Goal: Information Seeking & Learning: Learn about a topic

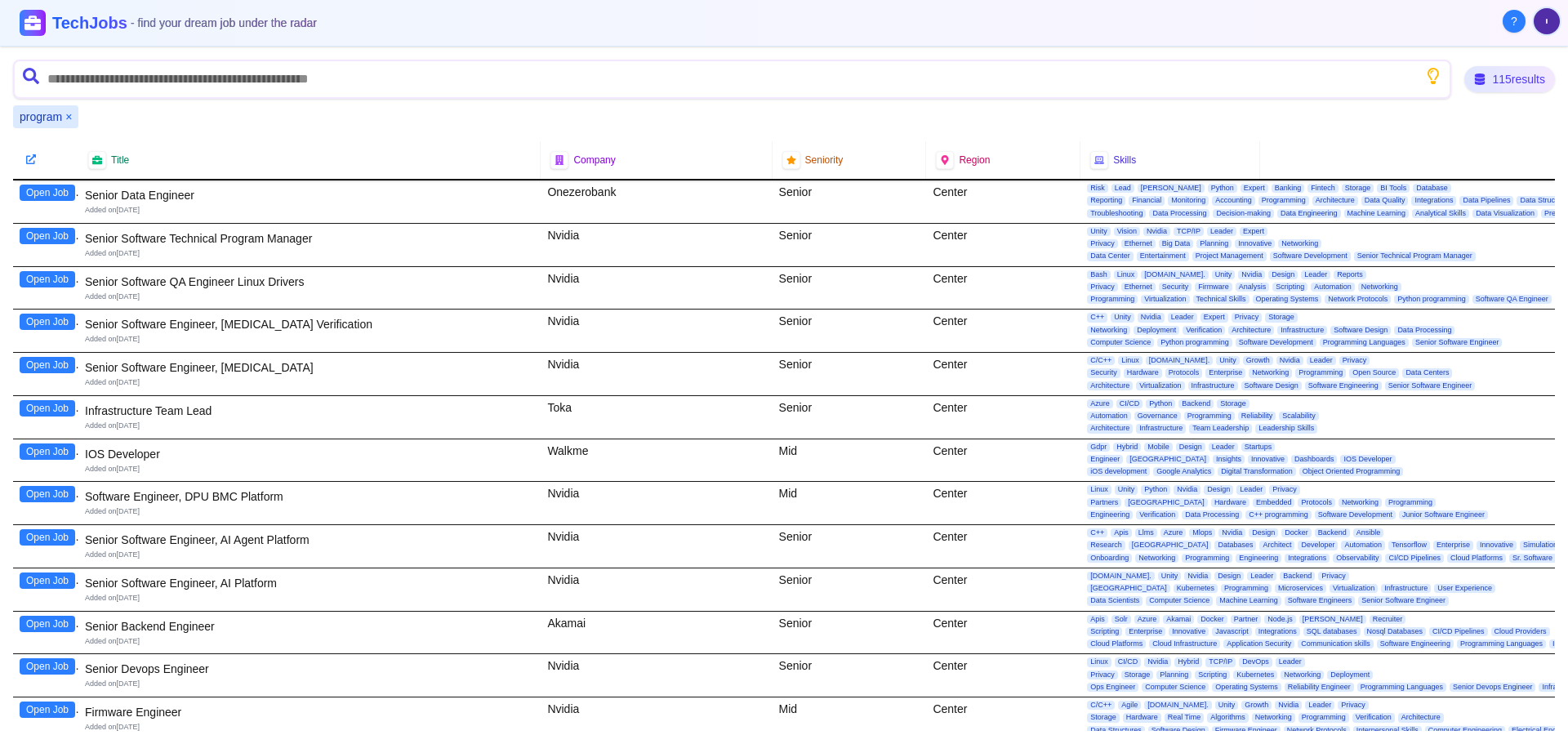
scroll to position [1388, 0]
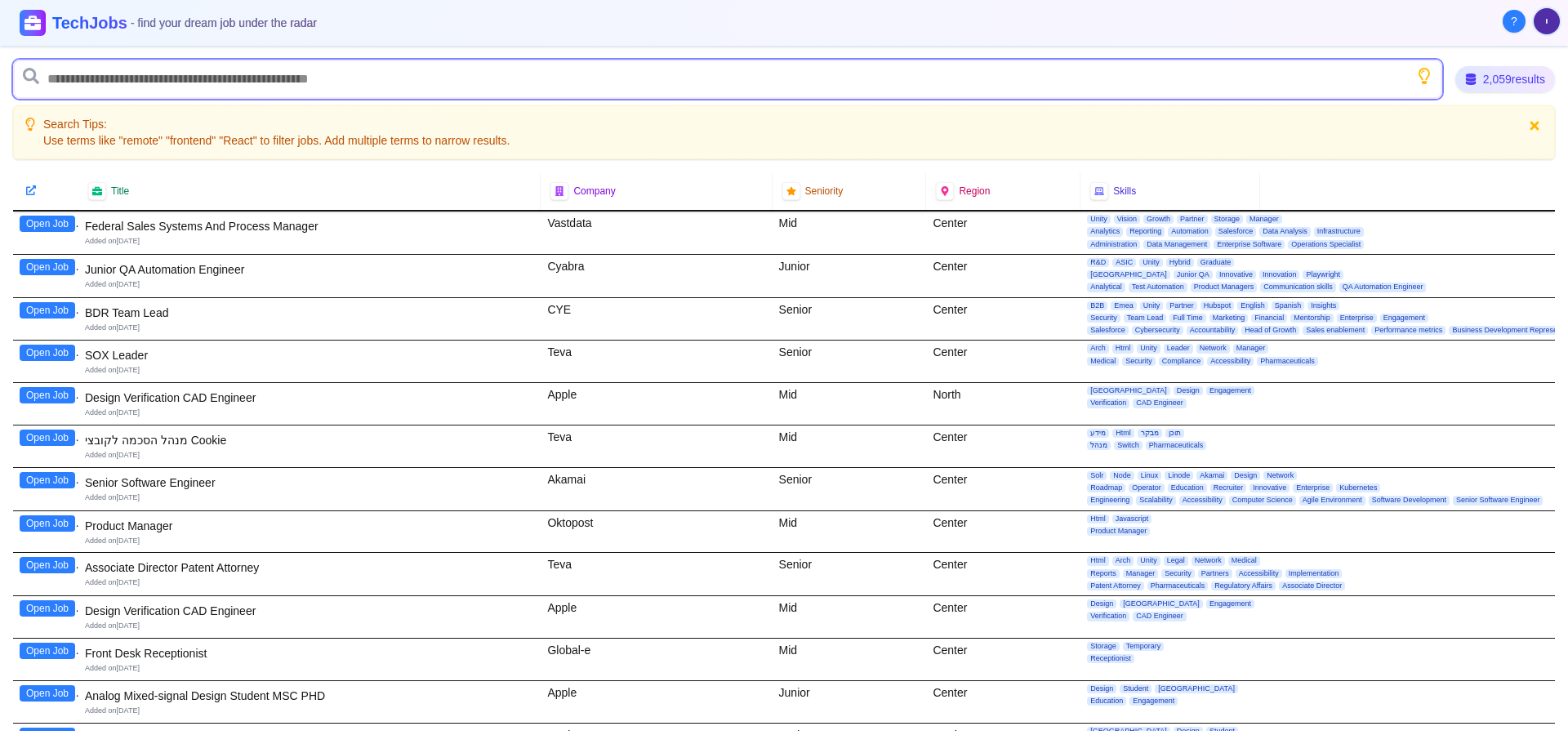
click at [340, 73] on input "text" at bounding box center [728, 79] width 1429 height 39
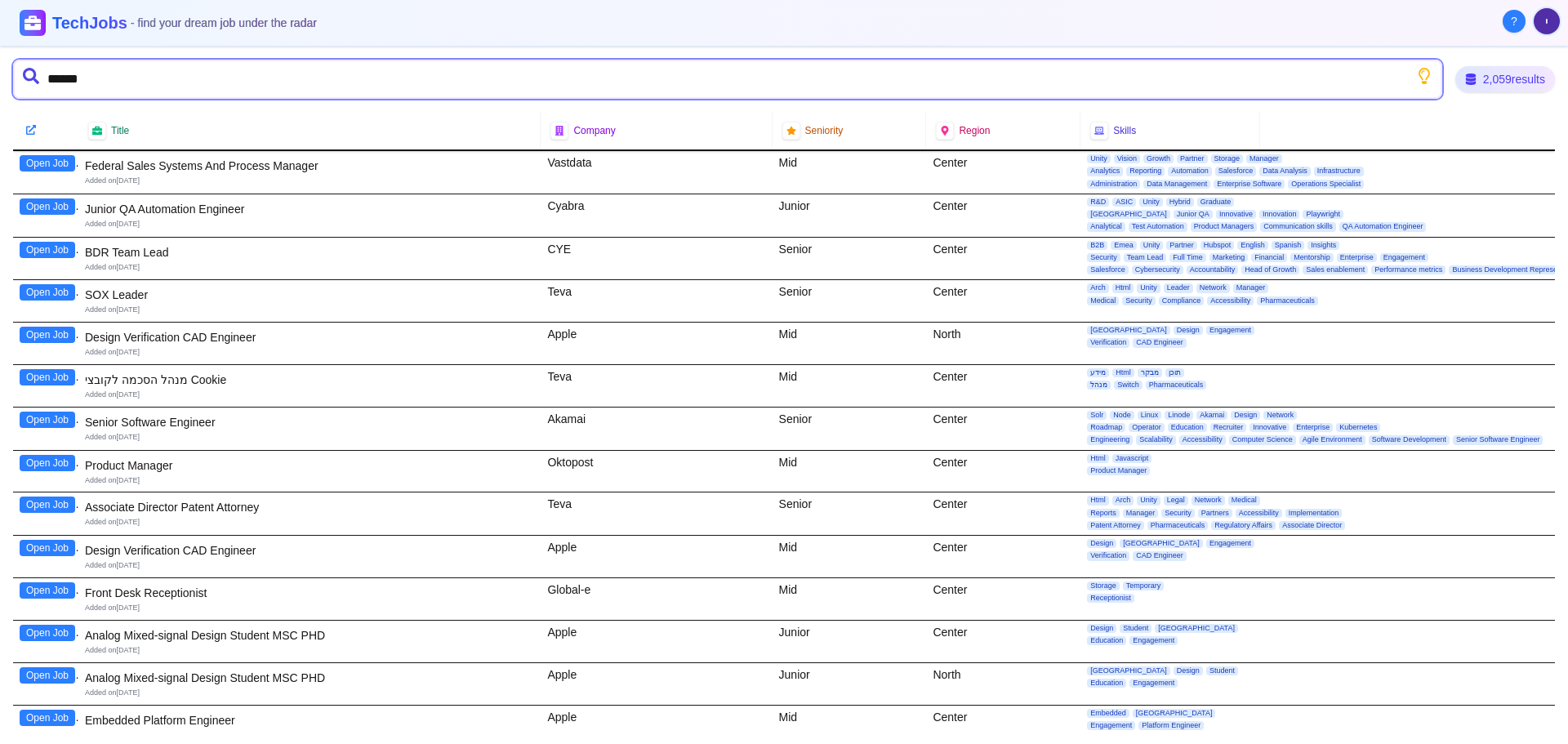
type input "*******"
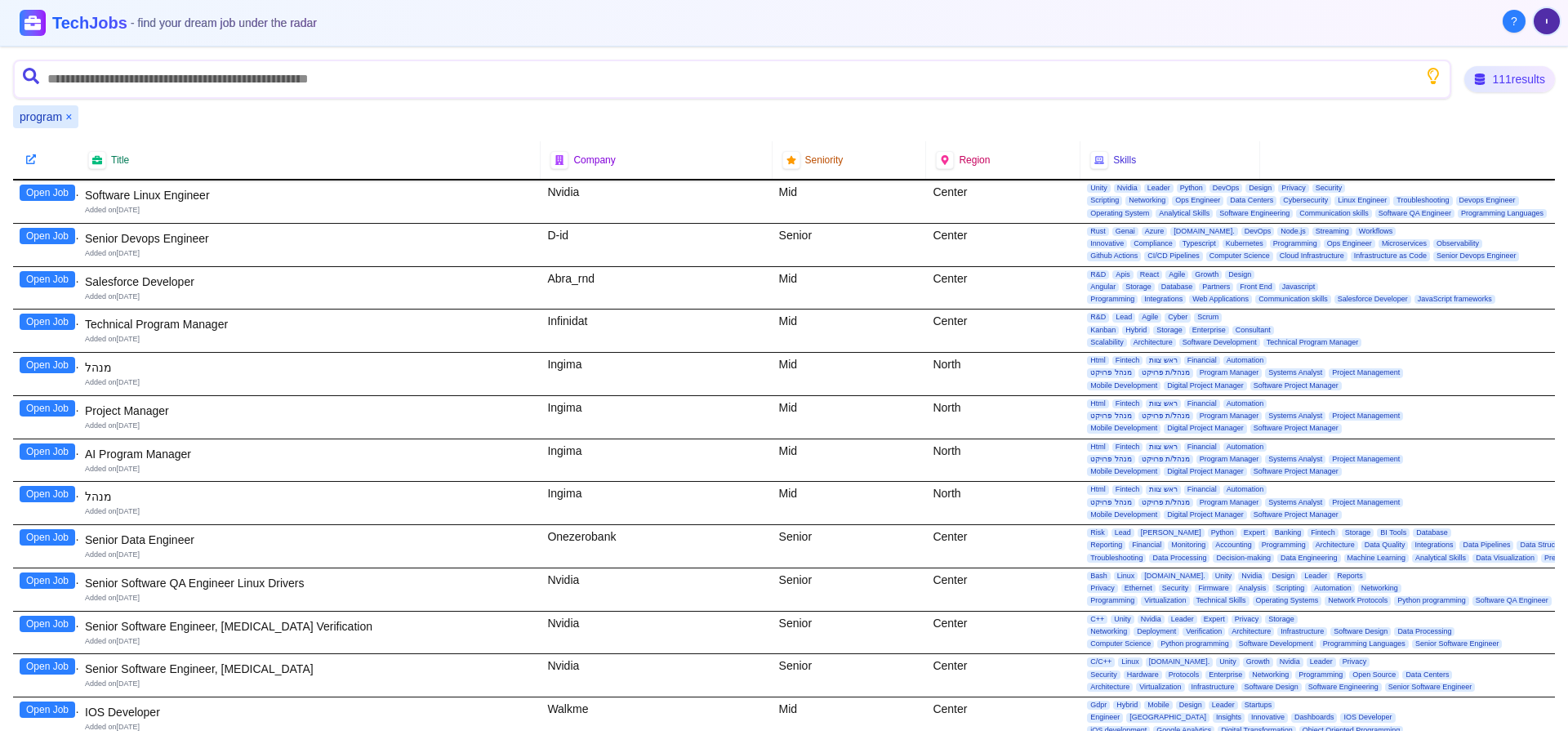
click at [56, 364] on button "Open Job" at bounding box center [47, 365] width 56 height 16
click at [60, 411] on button "Open Job" at bounding box center [47, 408] width 56 height 16
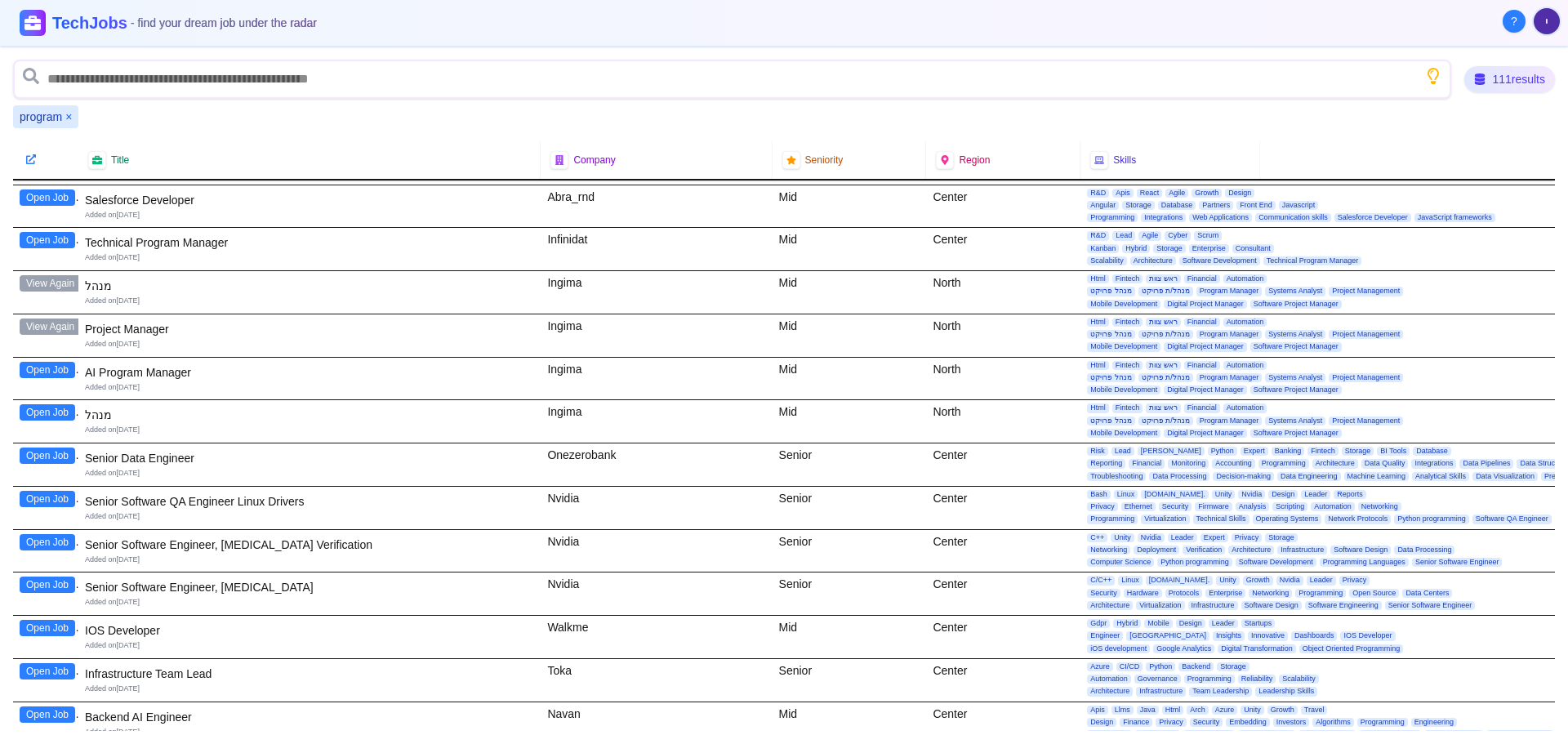
click at [51, 370] on button "Open Job" at bounding box center [47, 370] width 56 height 16
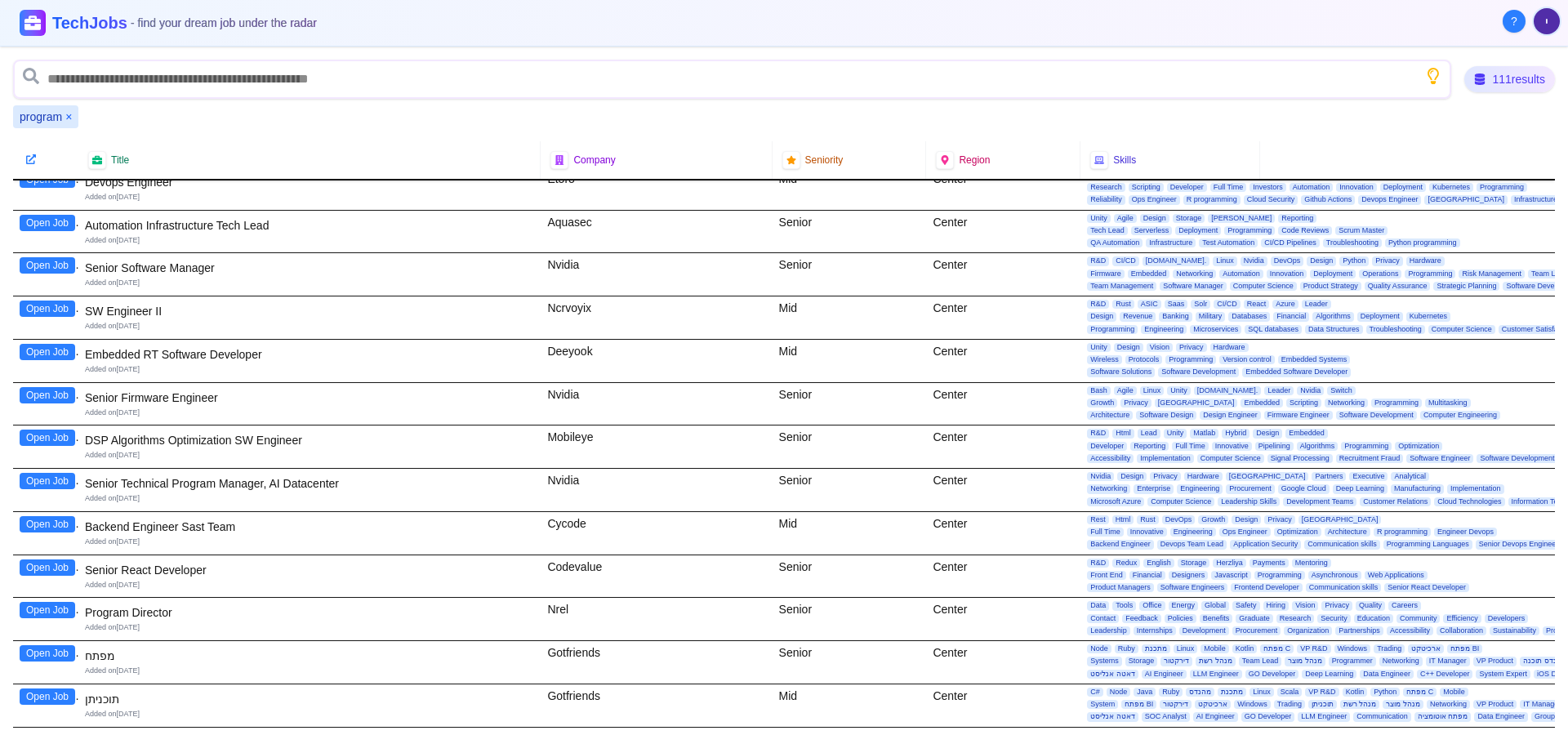
scroll to position [3919, 0]
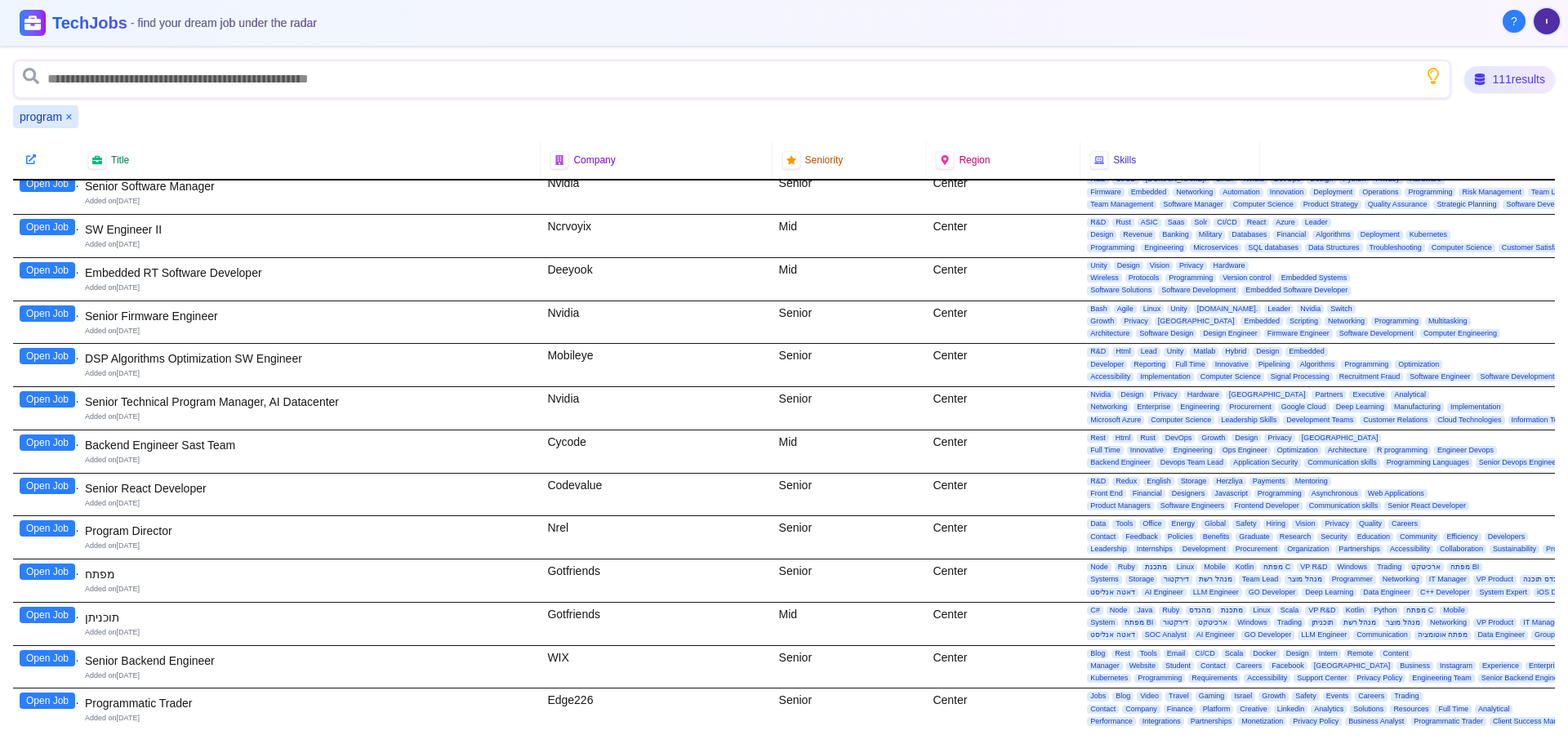
click at [55, 527] on button "Open Job" at bounding box center [47, 528] width 56 height 16
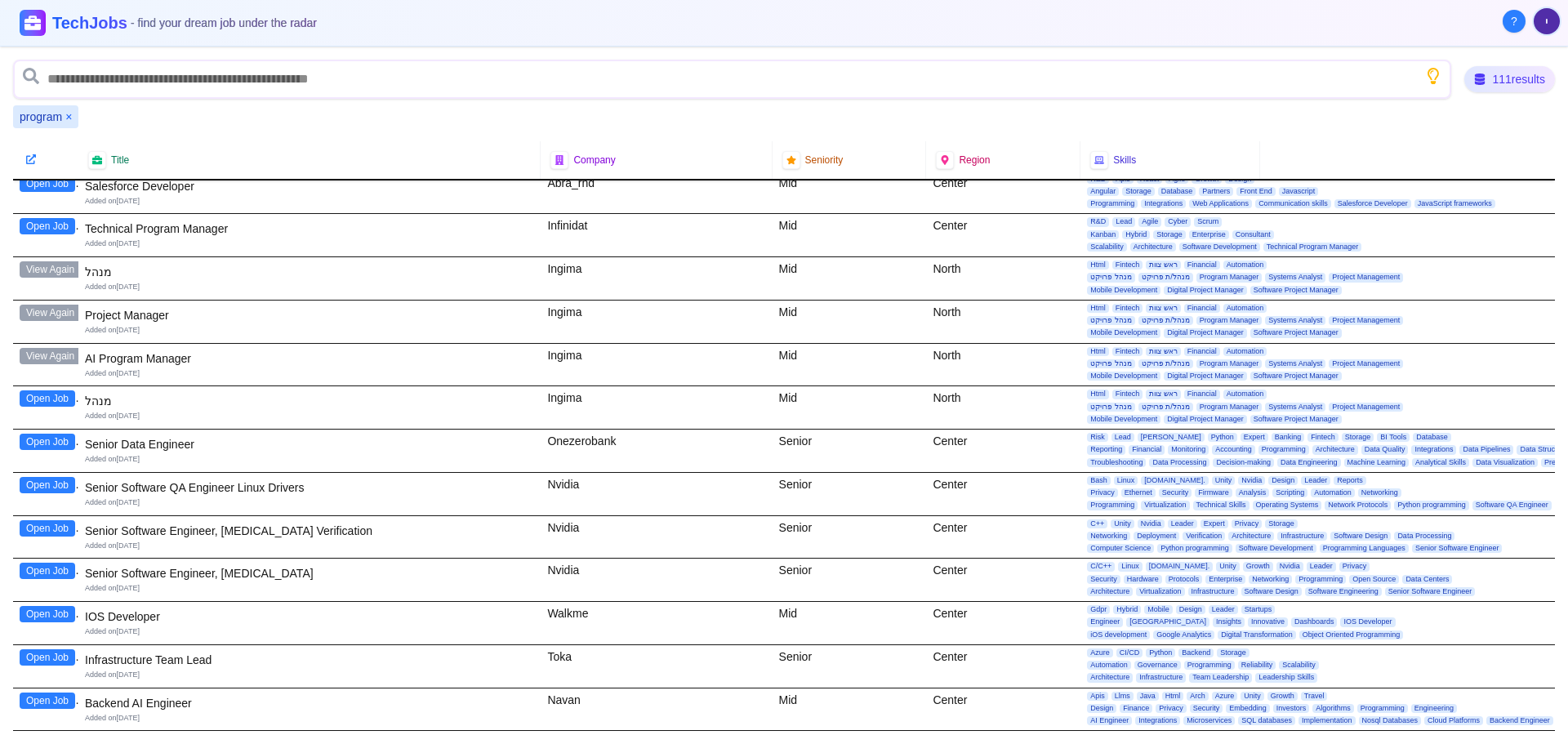
scroll to position [0, 0]
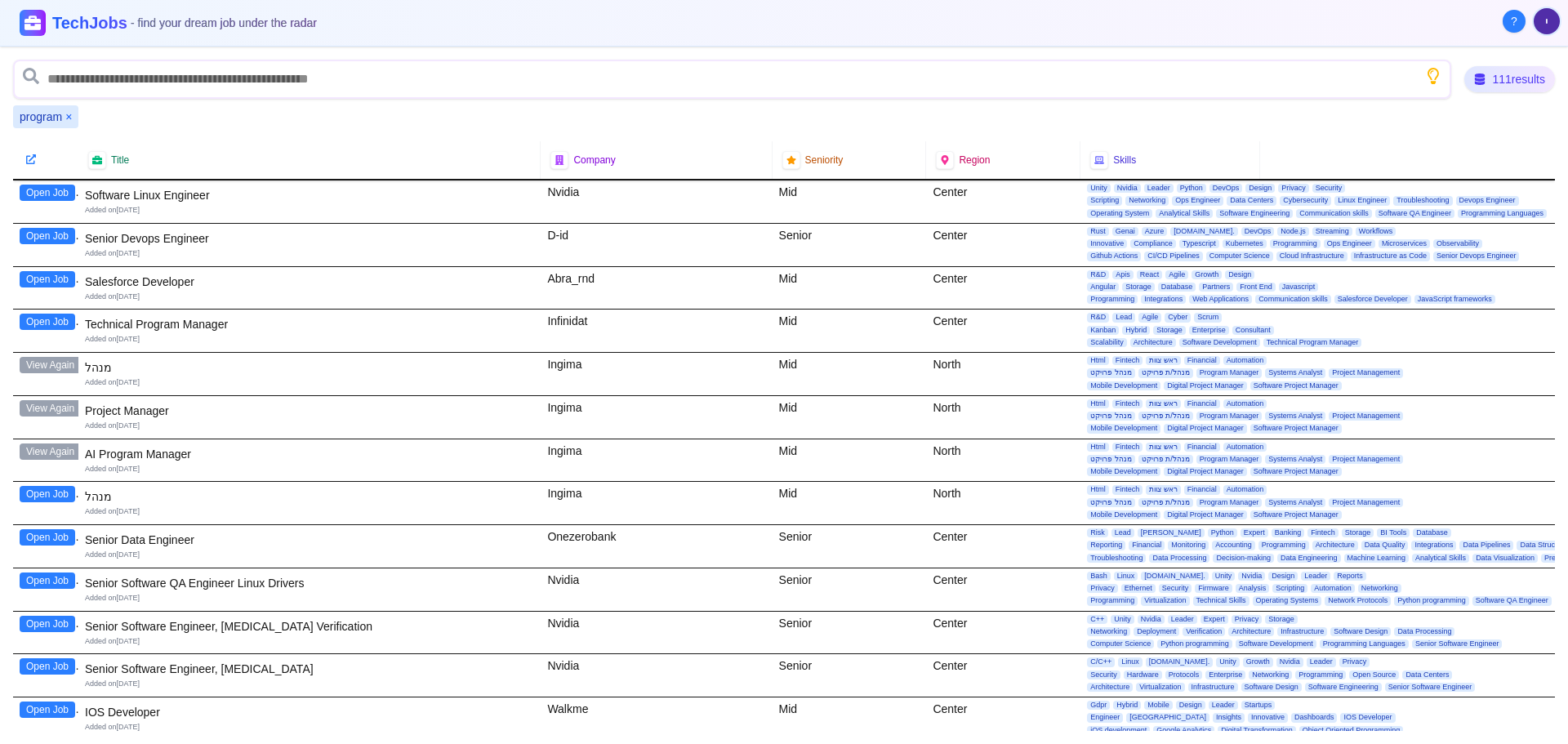
click at [67, 116] on button "×" at bounding box center [69, 117] width 7 height 16
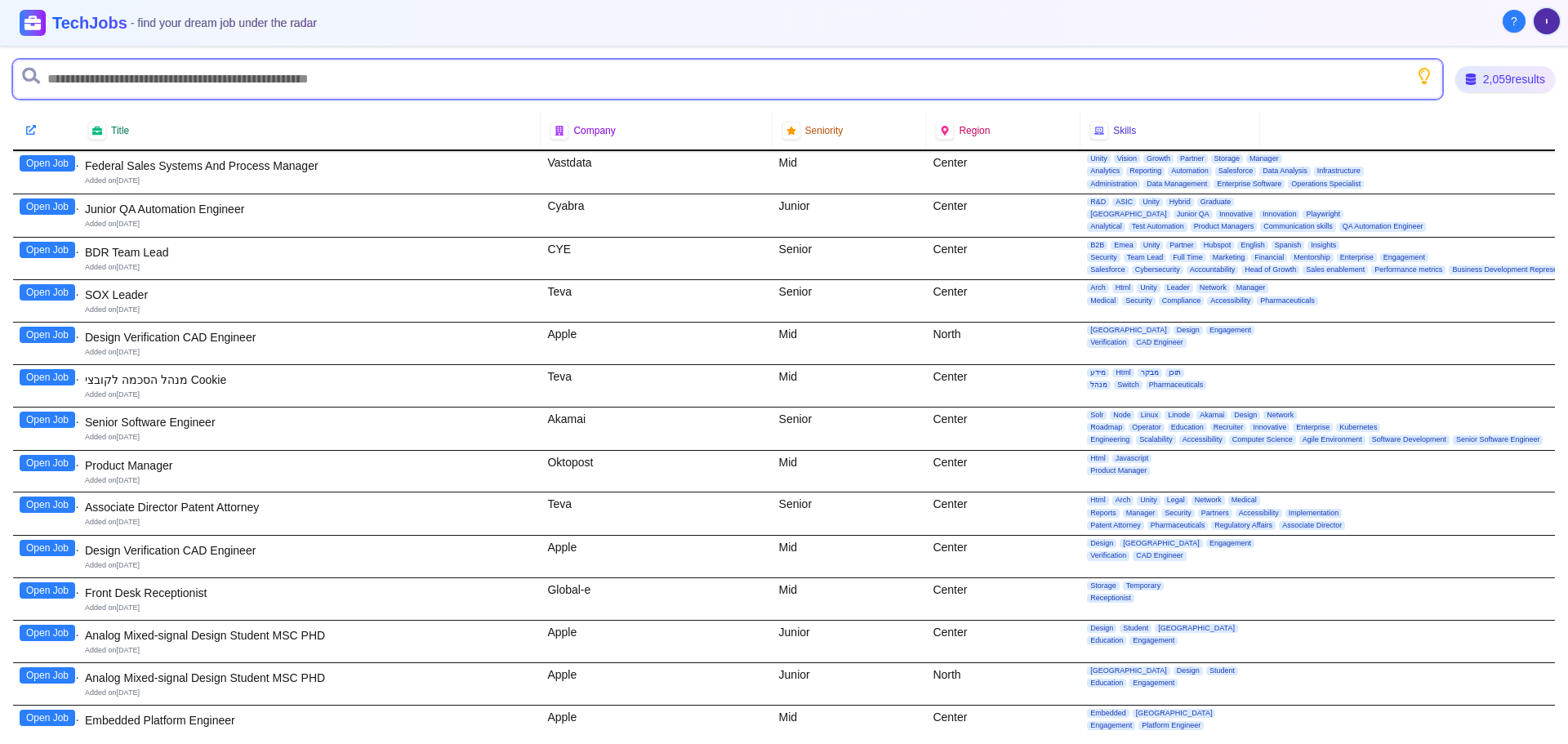
click at [86, 86] on input "text" at bounding box center [728, 79] width 1429 height 39
type input "*******"
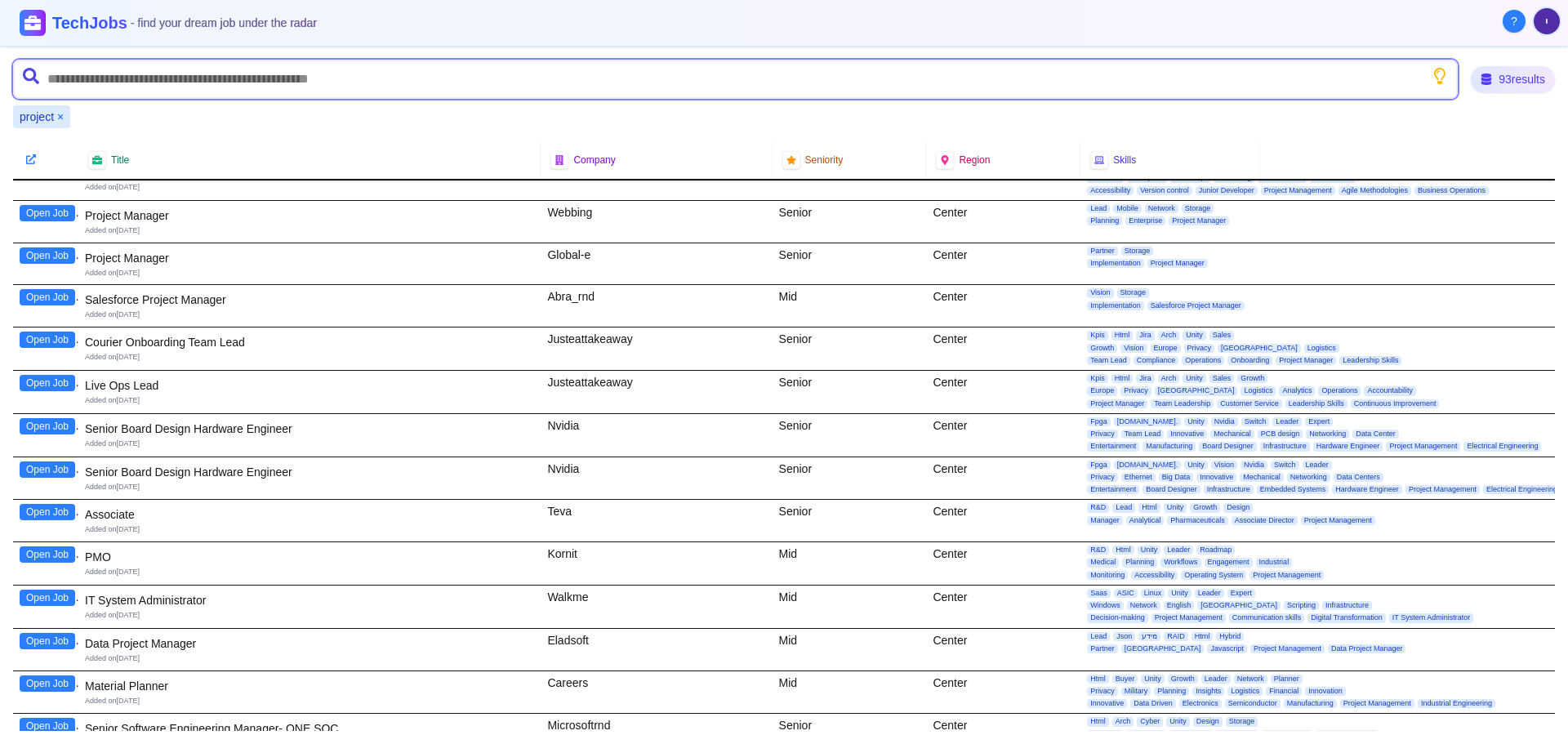
scroll to position [490, 0]
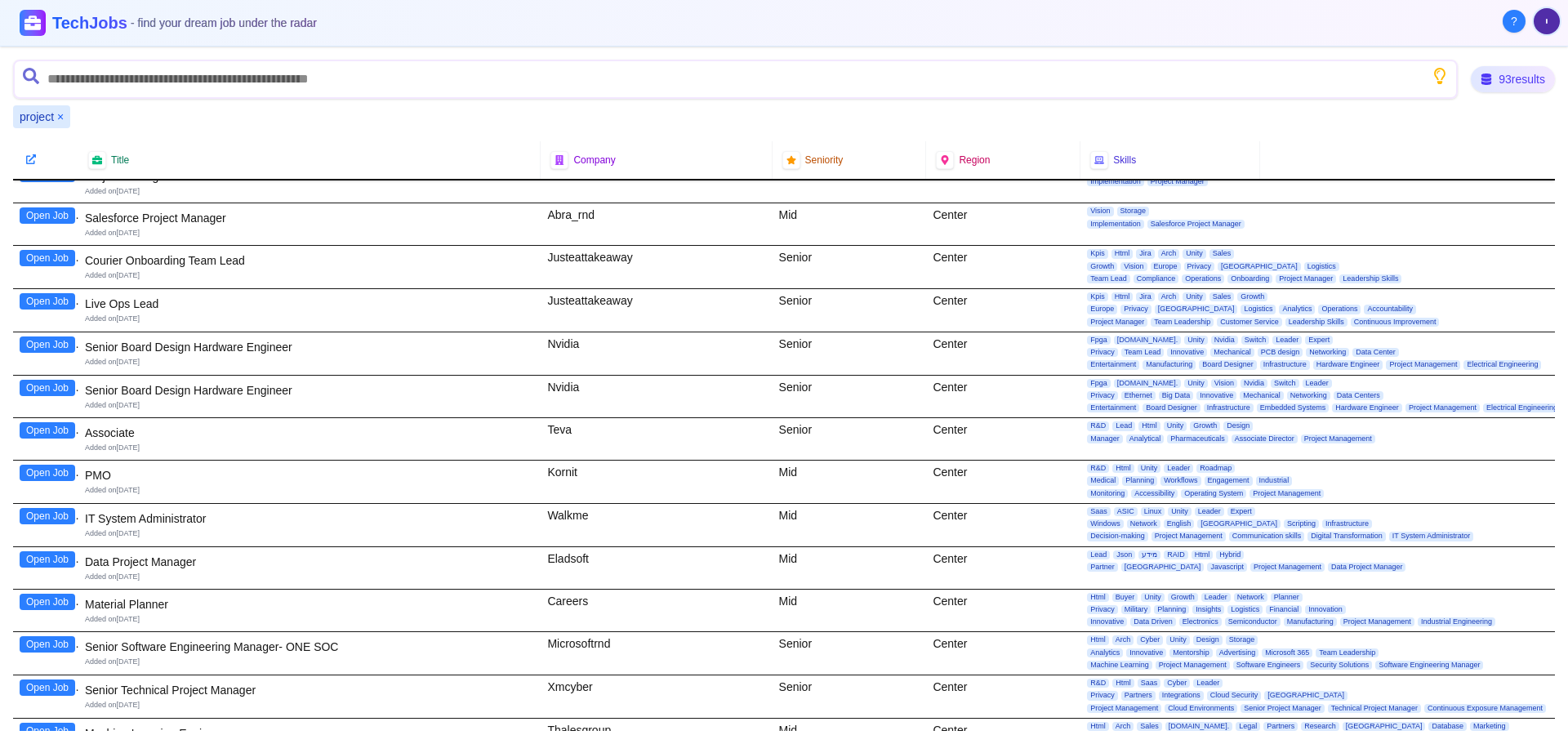
click at [49, 472] on button "Open Job" at bounding box center [47, 473] width 56 height 16
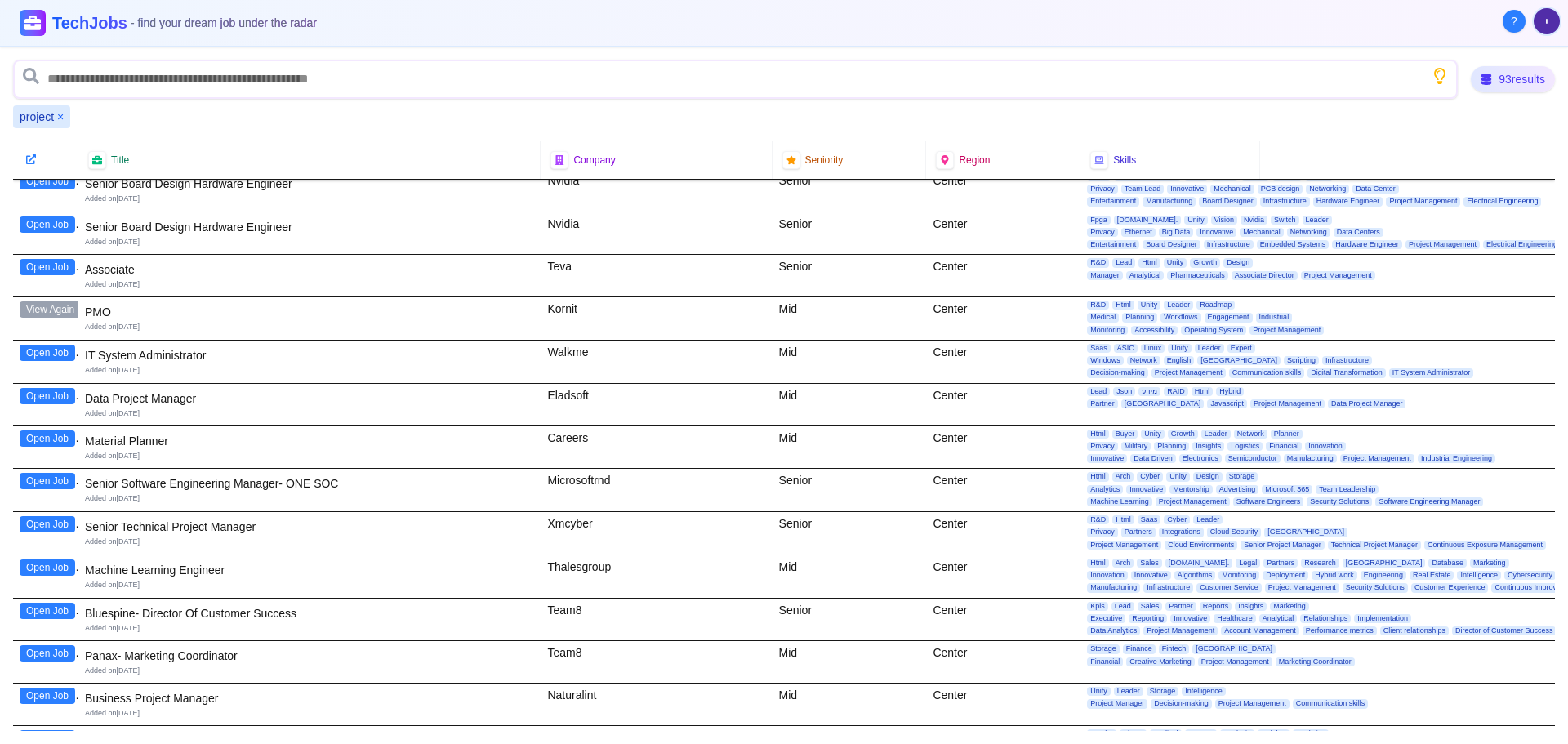
scroll to position [735, 0]
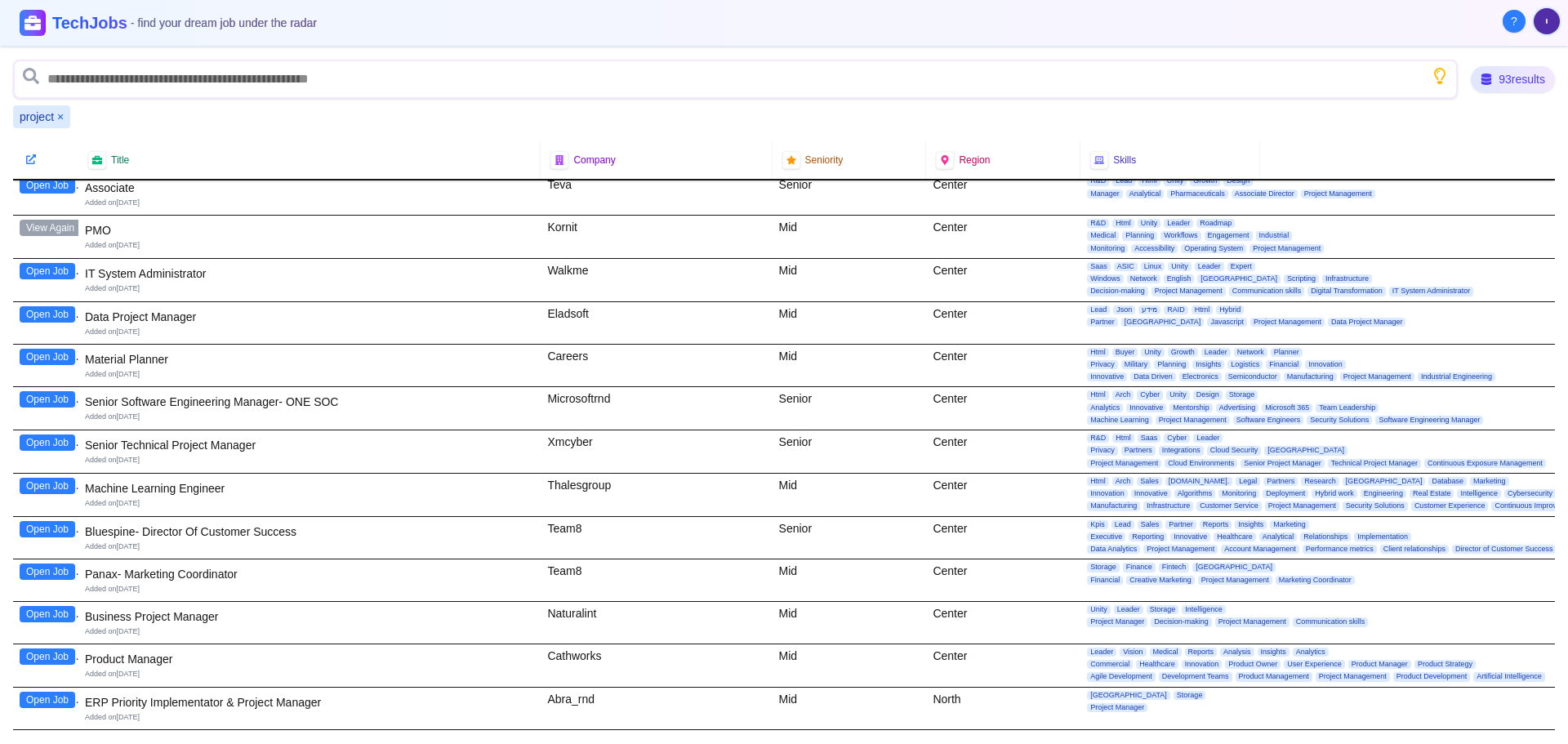
click at [43, 441] on button "Open Job" at bounding box center [47, 442] width 56 height 16
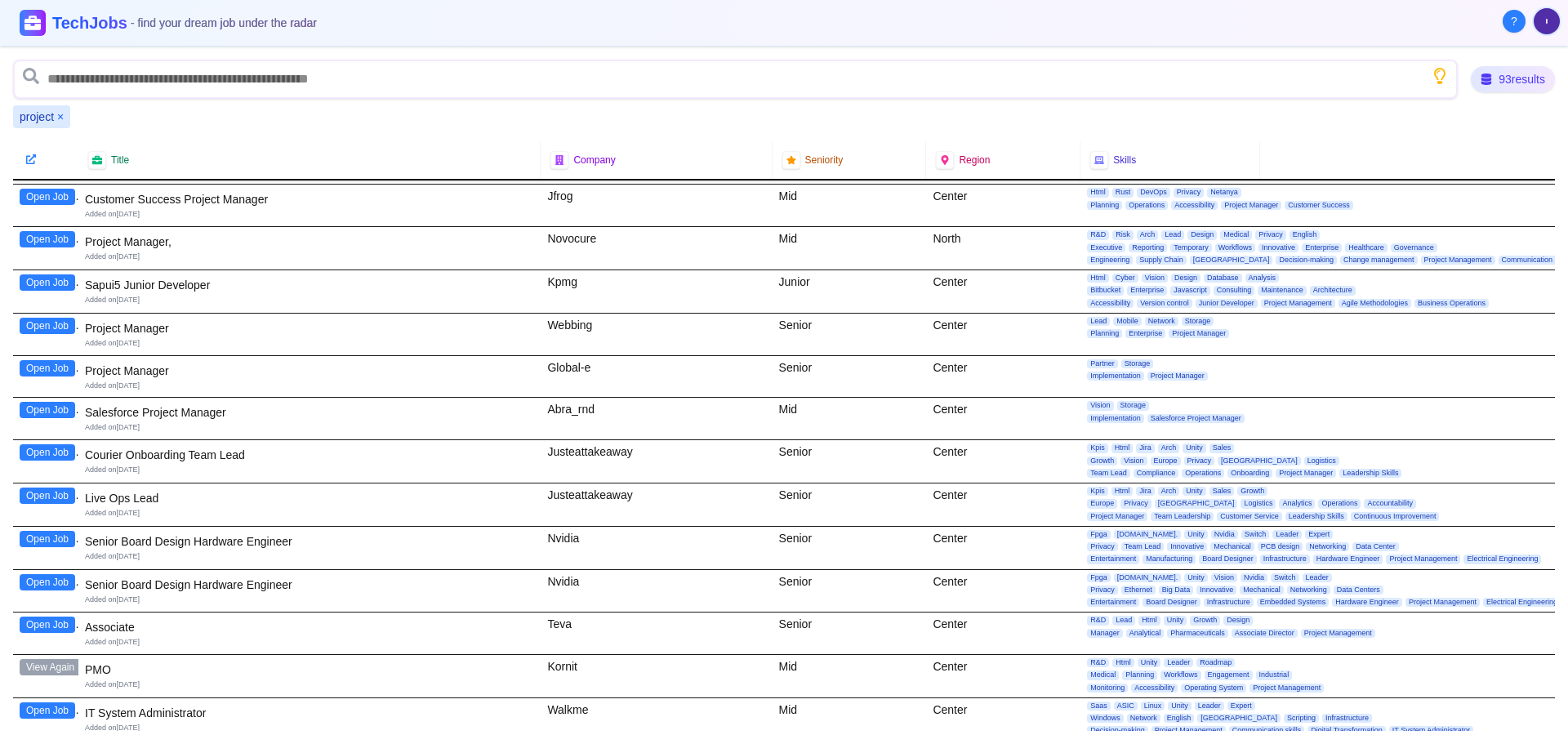
scroll to position [0, 0]
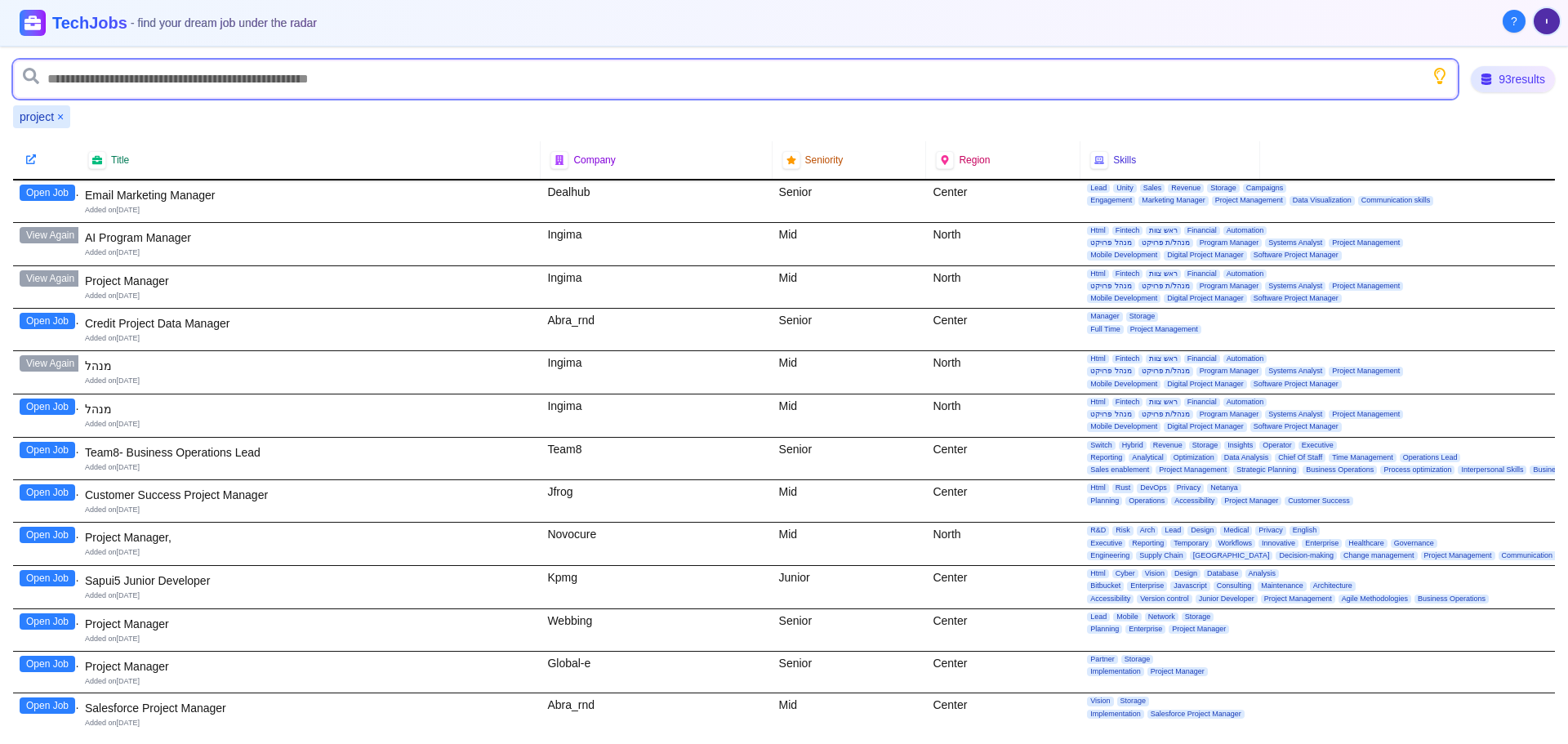
click at [98, 76] on input "text" at bounding box center [735, 79] width 1445 height 39
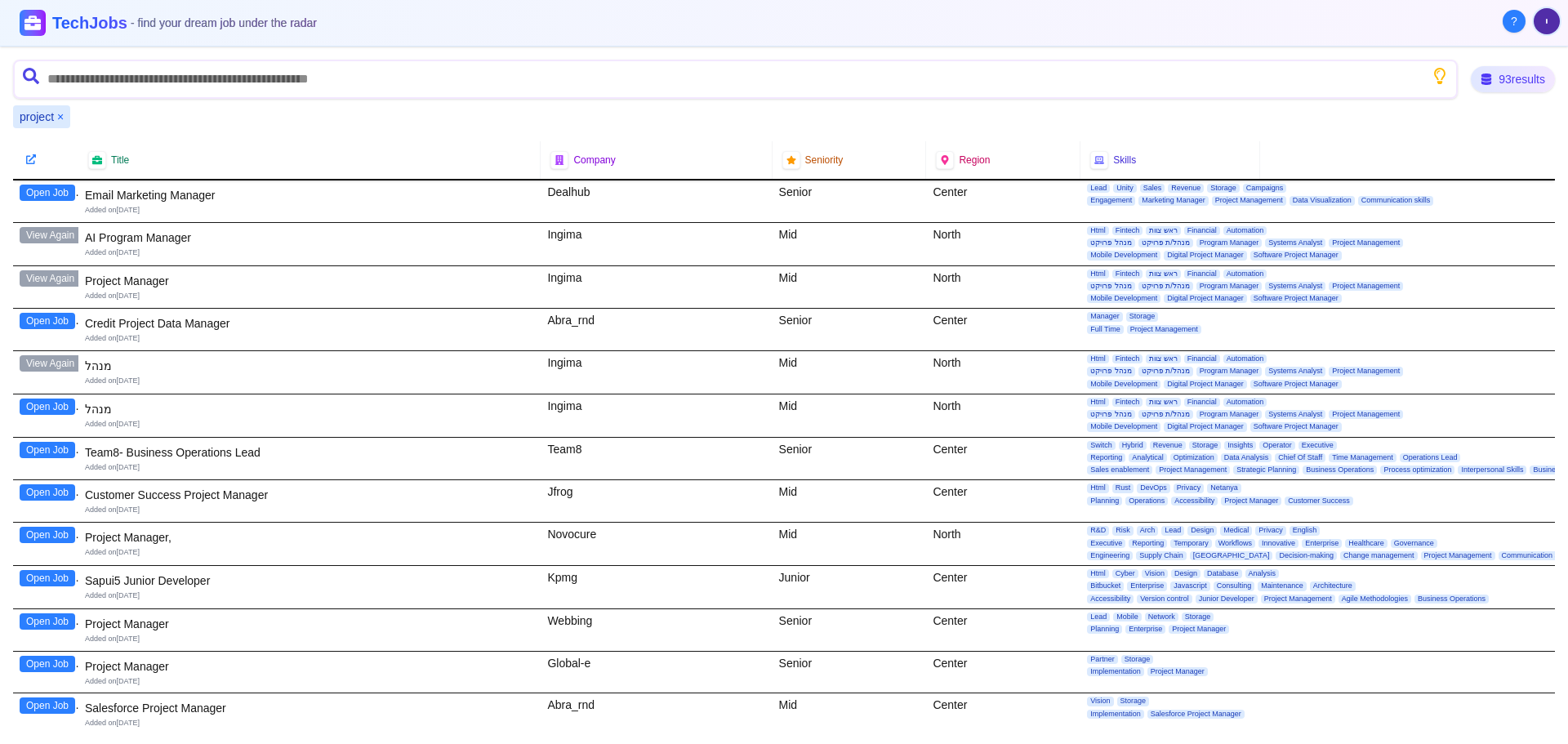
click at [62, 118] on button "×" at bounding box center [60, 117] width 7 height 16
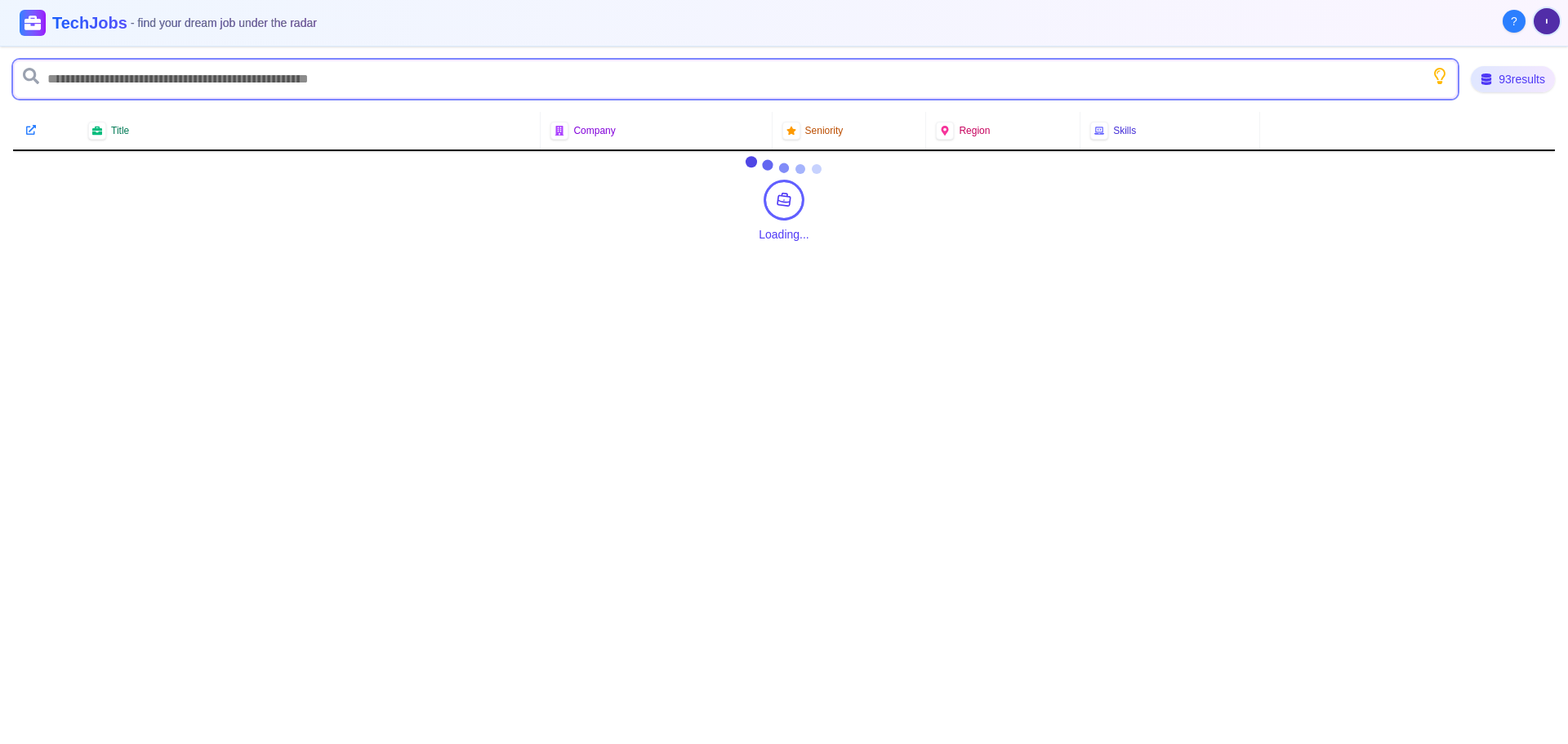
click at [73, 78] on input "text" at bounding box center [735, 79] width 1445 height 39
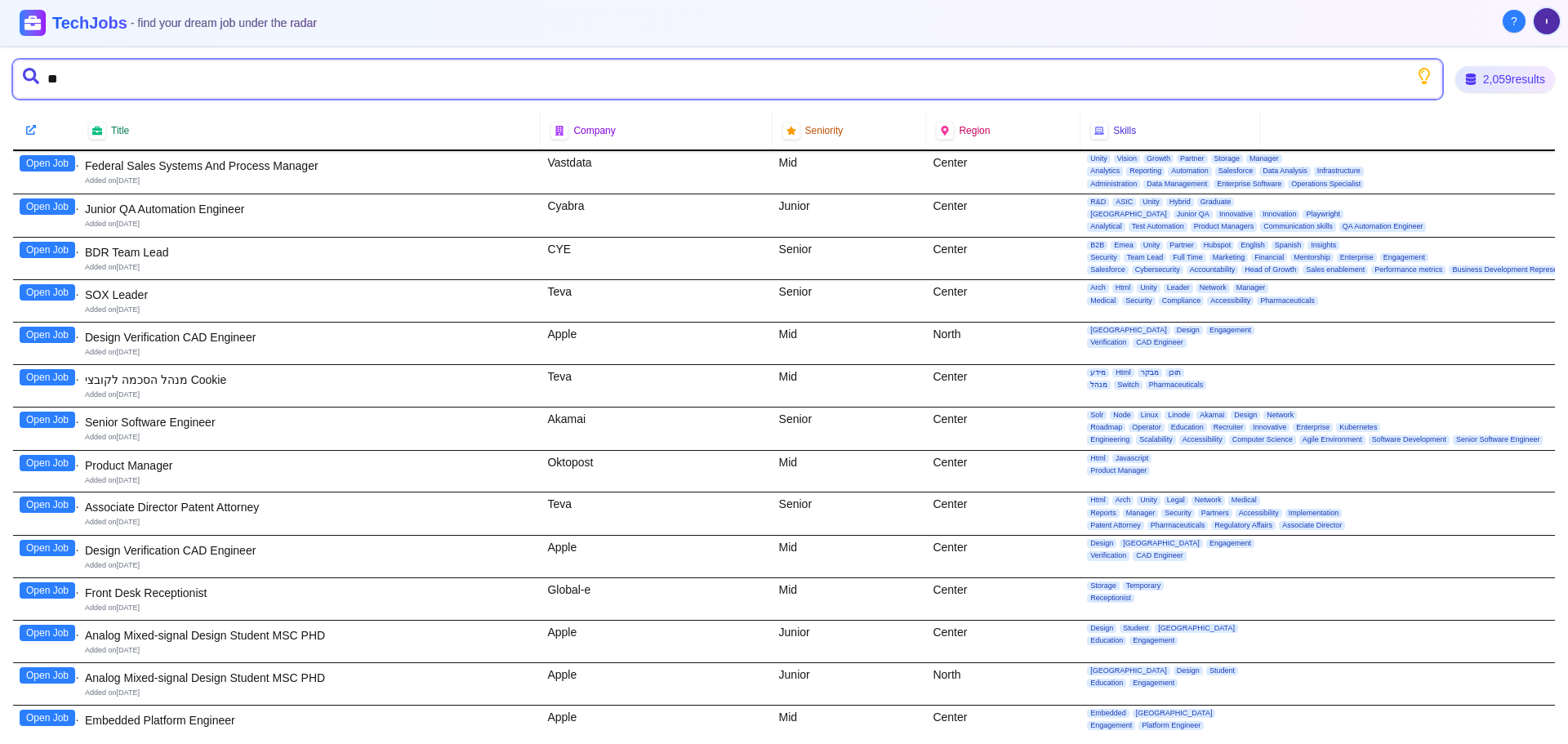
type input "***"
